Goal: Information Seeking & Learning: Learn about a topic

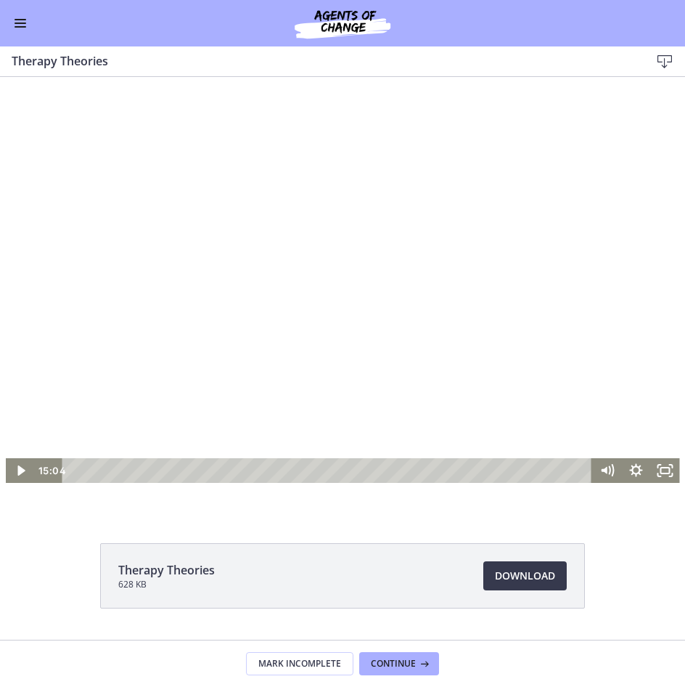
click at [325, 367] on div at bounding box center [343, 294] width 674 height 380
click at [340, 311] on div at bounding box center [343, 294] width 674 height 380
click at [361, 319] on div at bounding box center [343, 294] width 674 height 380
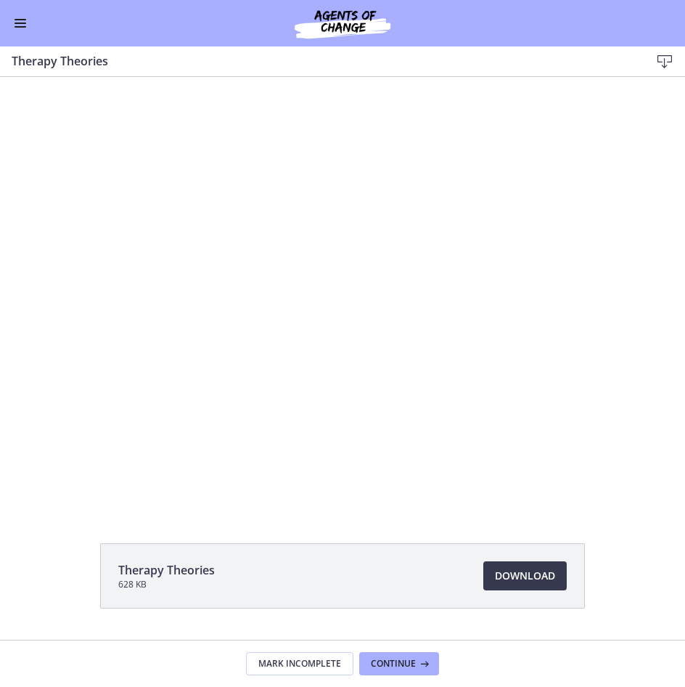
click at [361, 319] on div at bounding box center [343, 294] width 674 height 380
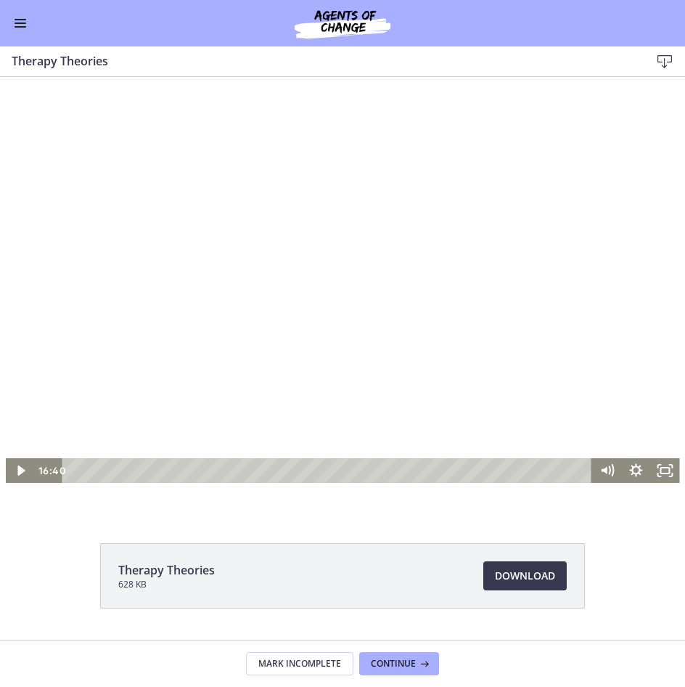
click at [456, 323] on div at bounding box center [343, 294] width 674 height 380
click at [306, 384] on div at bounding box center [343, 294] width 674 height 380
click at [295, 325] on div at bounding box center [343, 294] width 674 height 380
click at [318, 264] on div at bounding box center [343, 294] width 674 height 380
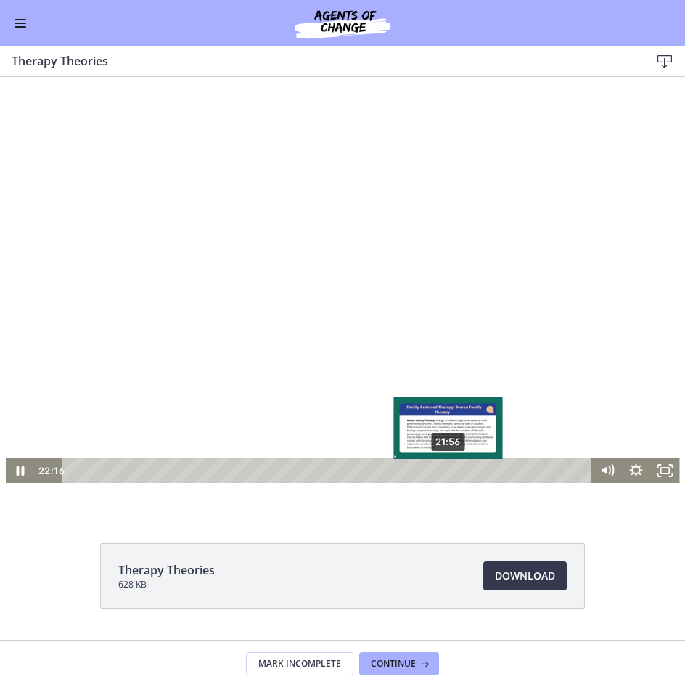
click at [444, 473] on div "21:56" at bounding box center [329, 470] width 513 height 25
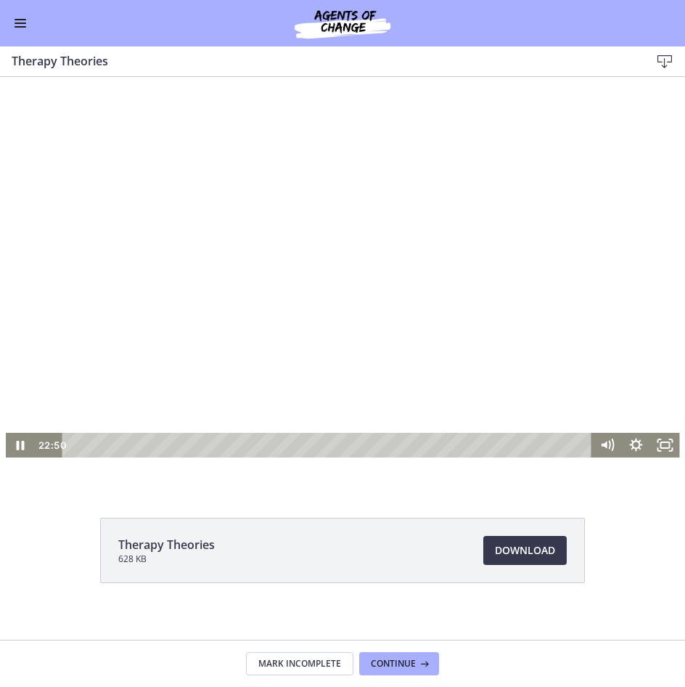
scroll to position [38, 0]
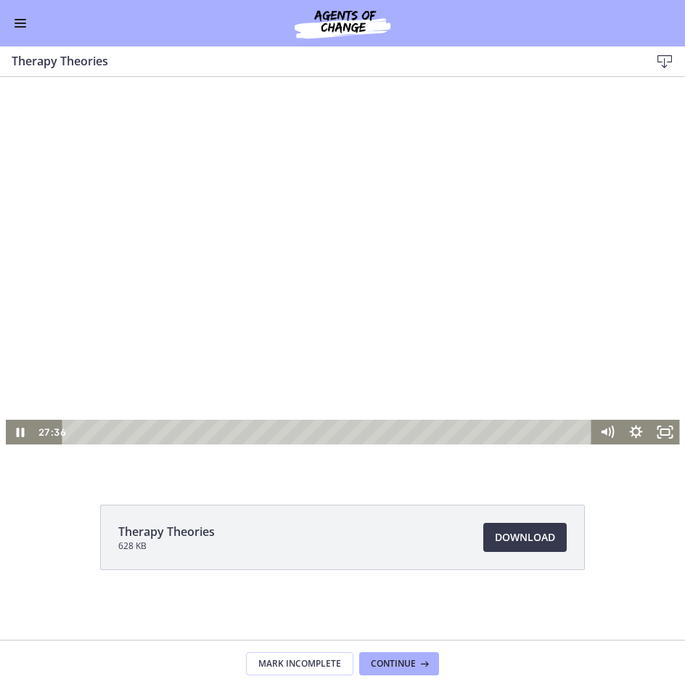
click at [265, 248] on div at bounding box center [343, 255] width 674 height 380
click at [219, 351] on div at bounding box center [343, 255] width 674 height 380
click at [306, 215] on div at bounding box center [343, 255] width 674 height 380
